Goal: Ask a question

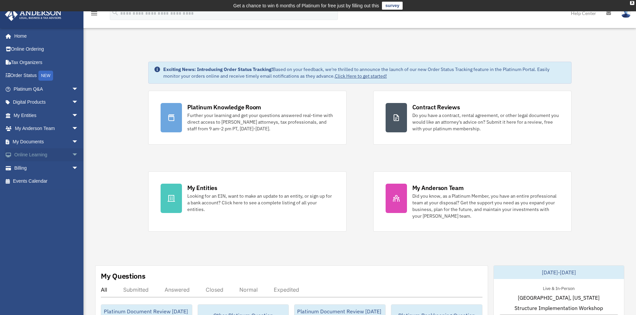
click at [72, 155] on span "arrow_drop_down" at bounding box center [78, 156] width 13 height 14
click at [73, 143] on span "arrow_drop_down" at bounding box center [78, 142] width 13 height 14
click at [47, 181] on link "Forms Library" at bounding box center [48, 181] width 79 height 13
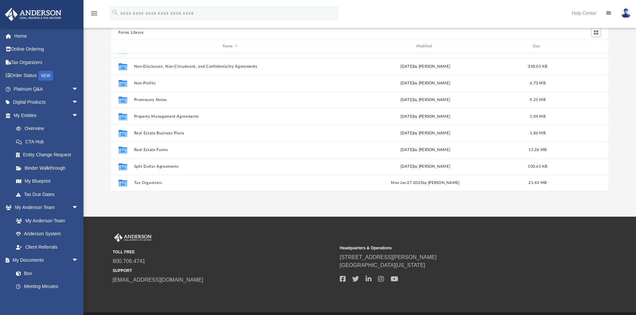
scroll to position [67, 0]
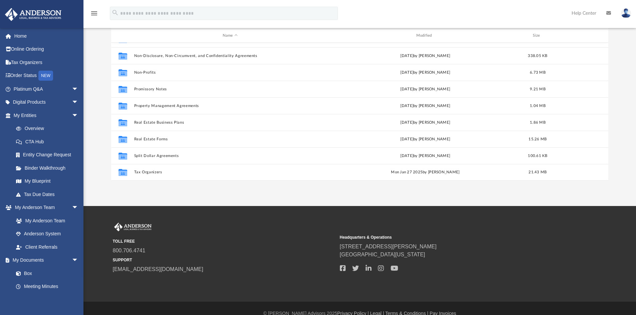
click at [165, 196] on div "App bob.apples@andersonadvisors.com Sign Out bob.apples@andersonadvisors.com Ho…" at bounding box center [318, 76] width 636 height 262
click at [72, 209] on span "arrow_drop_down" at bounding box center [78, 208] width 13 height 14
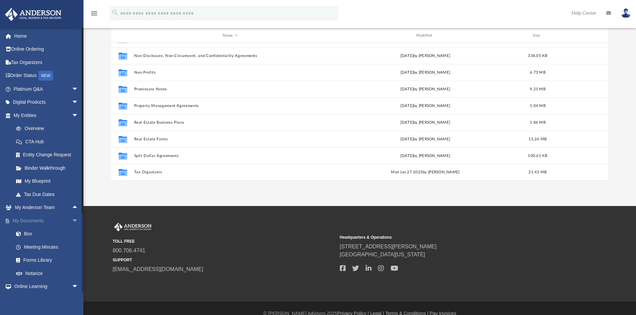
click at [72, 220] on span "arrow_drop_down" at bounding box center [78, 221] width 13 height 14
click at [72, 116] on span "arrow_drop_down" at bounding box center [78, 116] width 13 height 14
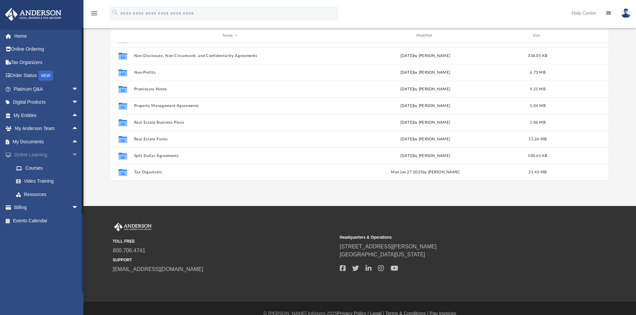
click at [72, 154] on span "arrow_drop_down" at bounding box center [78, 156] width 13 height 14
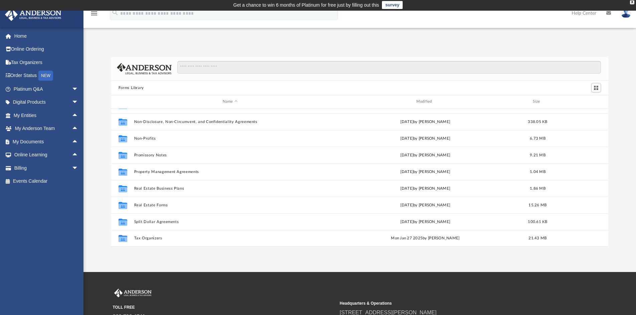
scroll to position [0, 0]
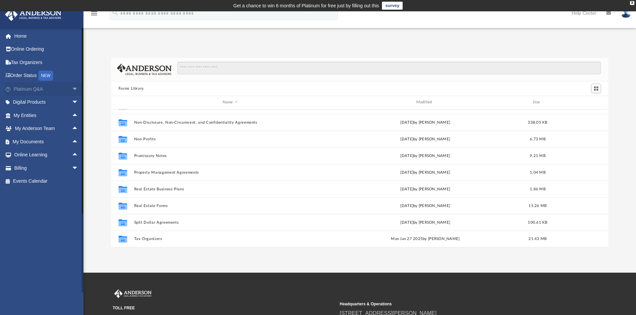
click at [72, 87] on span "arrow_drop_down" at bounding box center [78, 89] width 13 height 14
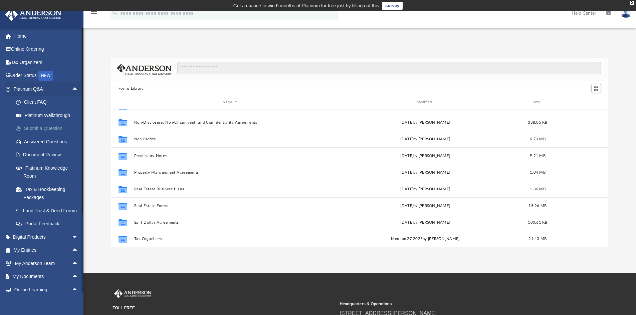
click at [56, 130] on link "Submit a Question" at bounding box center [48, 128] width 79 height 13
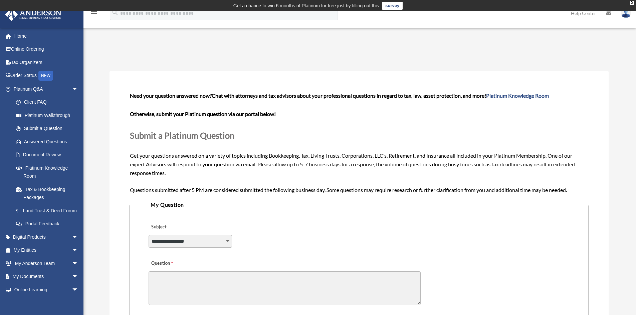
click at [191, 243] on select "**********" at bounding box center [190, 241] width 83 height 13
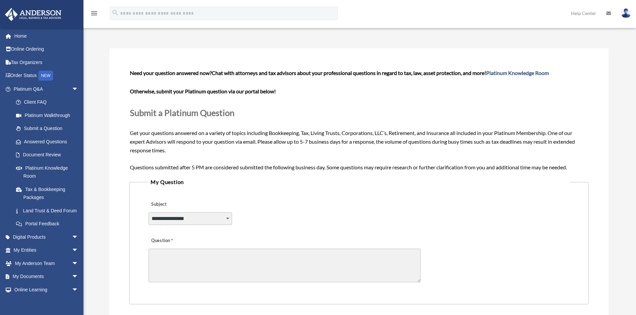
scroll to position [33, 0]
